Goal: Find specific page/section: Find specific page/section

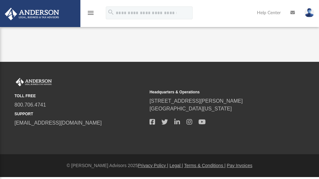
click at [93, 13] on icon "menu" at bounding box center [91, 13] width 8 height 8
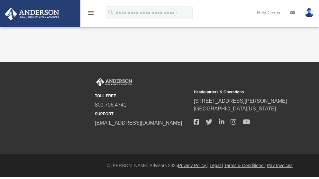
click at [87, 52] on div "App reynoso520@aol.com Sign Out reynoso520@aol.com Home Online Ordering Tax Org…" at bounding box center [159, 31] width 319 height 62
click at [309, 12] on img at bounding box center [310, 12] width 10 height 9
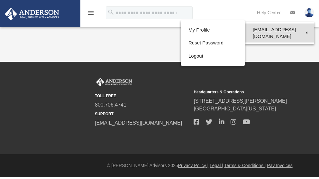
click at [285, 27] on link "[EMAIL_ADDRESS][DOMAIN_NAME]" at bounding box center [279, 32] width 69 height 19
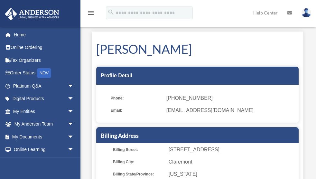
click at [90, 41] on div "[PERSON_NAME] Profile Detail Phone: [PHONE_NUMBER] Email: [EMAIL_ADDRESS][DOMAI…" at bounding box center [197, 171] width 221 height 278
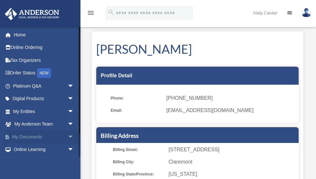
click at [45, 135] on link "My Documents arrow_drop_down" at bounding box center [44, 136] width 79 height 13
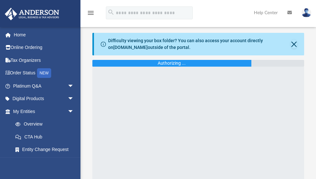
click at [45, 135] on link "CTA Hub" at bounding box center [46, 136] width 75 height 13
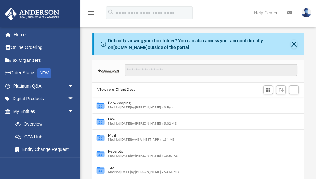
scroll to position [143, 209]
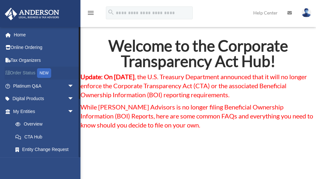
click at [32, 74] on link "Order Status NEW" at bounding box center [44, 73] width 79 height 13
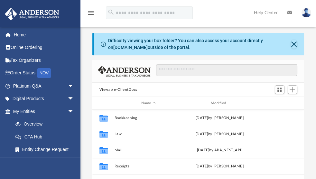
scroll to position [143, 209]
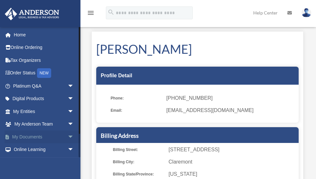
click at [40, 136] on link "My Documents arrow_drop_down" at bounding box center [44, 136] width 79 height 13
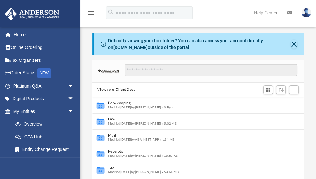
scroll to position [143, 209]
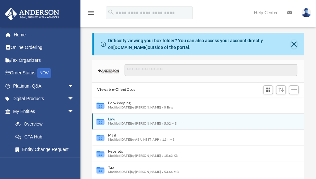
click at [114, 122] on span "Modified [DATE] by [PERSON_NAME]" at bounding box center [134, 123] width 53 height 3
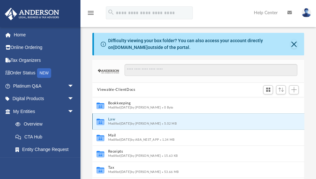
click at [116, 119] on button "Law" at bounding box center [194, 119] width 172 height 4
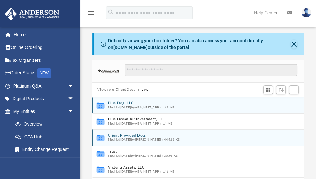
scroll to position [1, 0]
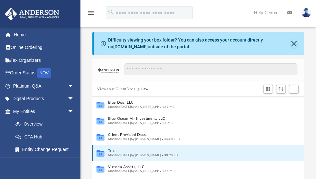
click at [111, 151] on button "Trust" at bounding box center [194, 151] width 172 height 4
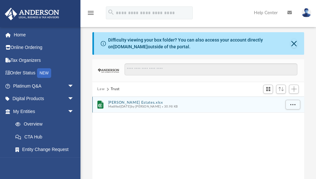
click at [119, 100] on button "[PERSON_NAME] Estates.xlsx" at bounding box center [194, 102] width 172 height 4
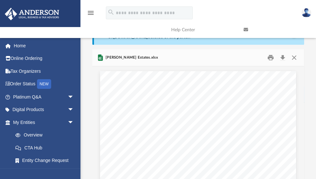
scroll to position [0, 0]
